Goal: Information Seeking & Learning: Check status

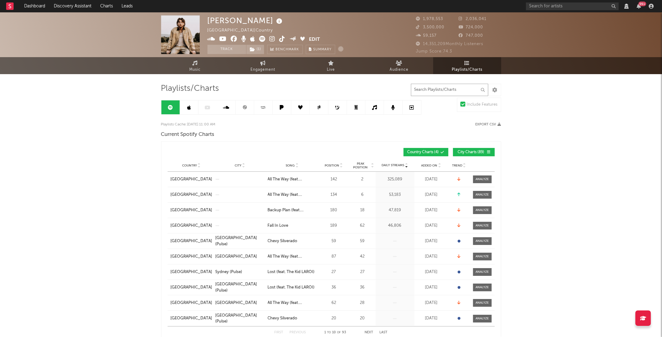
click at [446, 92] on input "text" at bounding box center [449, 90] width 77 height 12
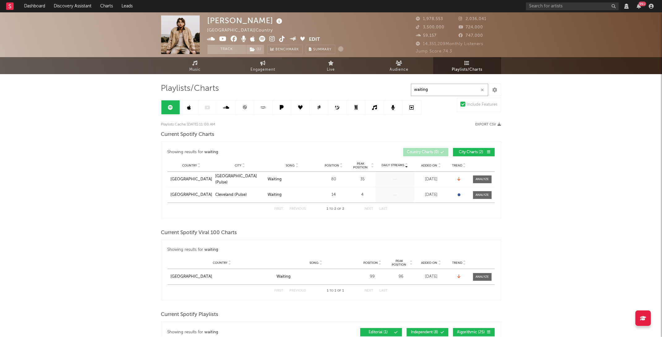
type input "waiting"
click at [479, 174] on div "Country [GEOGRAPHIC_DATA] [GEOGRAPHIC_DATA] (Pulse) Song Waiting Position 80 Pe…" at bounding box center [331, 179] width 327 height 15
click at [479, 180] on div at bounding box center [482, 179] width 13 height 5
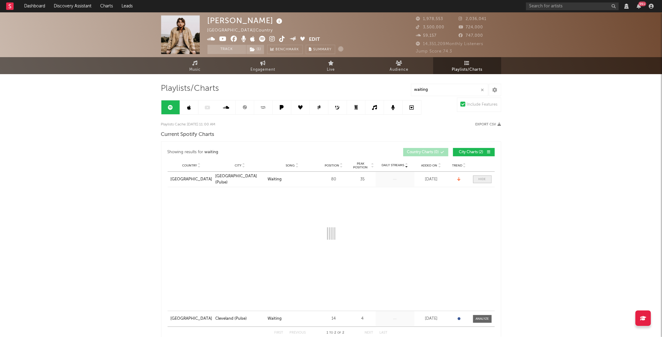
select select "1w"
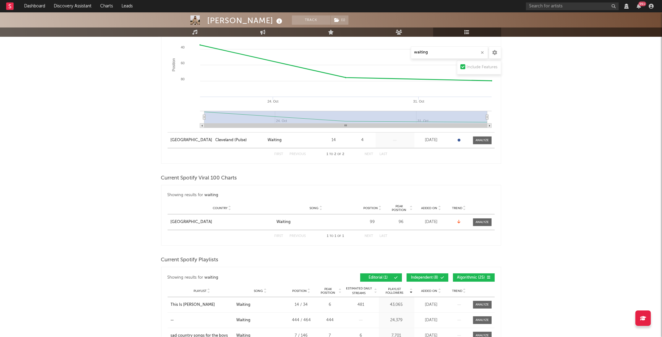
scroll to position [243, 0]
